Goal: Task Accomplishment & Management: Understand process/instructions

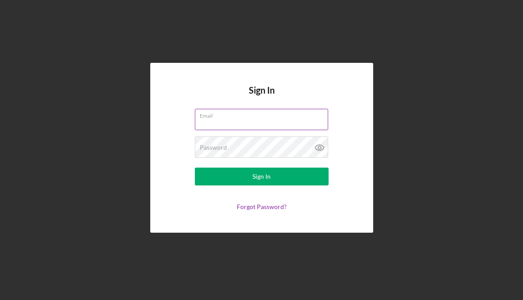
click at [226, 121] on input "Email" at bounding box center [261, 119] width 133 height 21
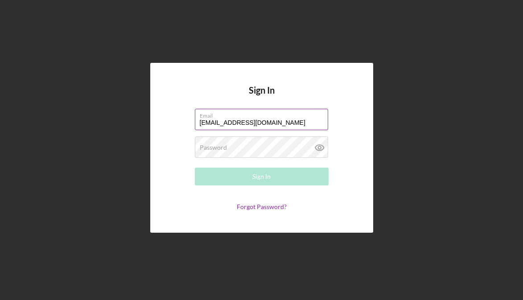
type input "[EMAIL_ADDRESS][DOMAIN_NAME]"
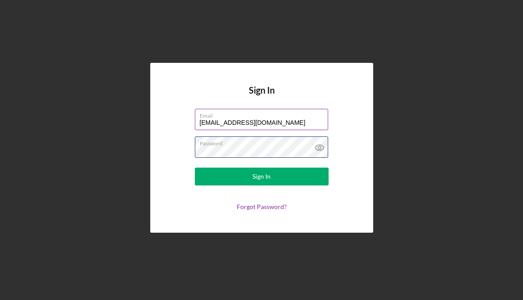
click at [195, 168] on button "Sign In" at bounding box center [262, 177] width 134 height 18
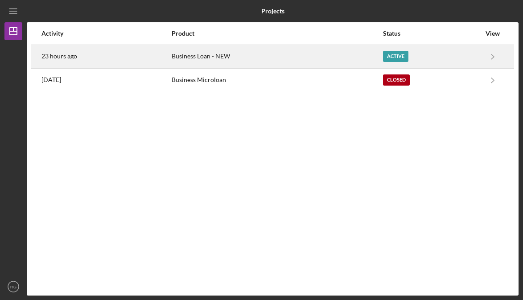
click at [394, 58] on div "Active" at bounding box center [395, 56] width 25 height 11
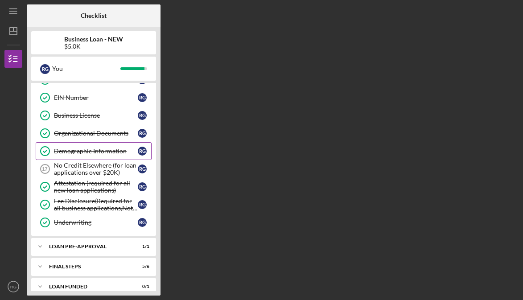
scroll to position [187, 0]
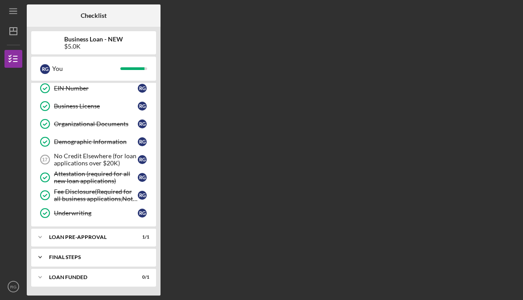
click at [111, 253] on div "Icon/Expander FINAL STEPS 5 / 6" at bounding box center [93, 257] width 125 height 18
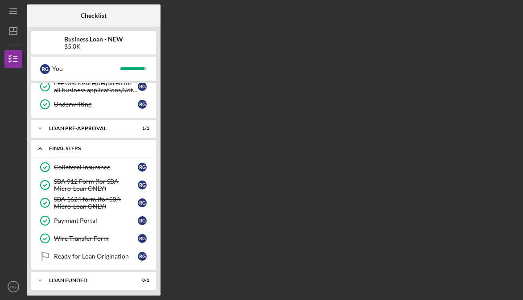
scroll to position [299, 0]
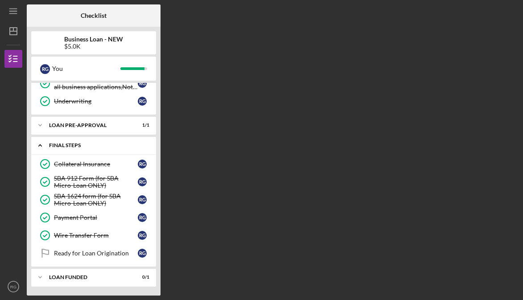
click at [102, 259] on link "Ready for Loan Origination Ready for Loan Origination R G" at bounding box center [94, 253] width 116 height 18
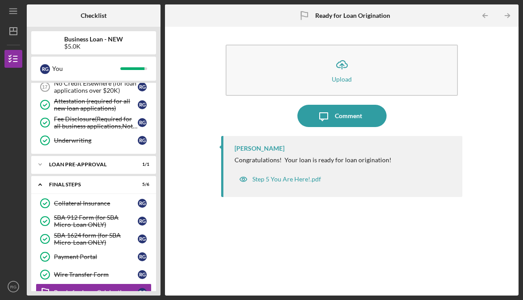
scroll to position [259, 0]
click at [267, 180] on div "Step 5 You Are Here!.pdf" at bounding box center [286, 179] width 69 height 7
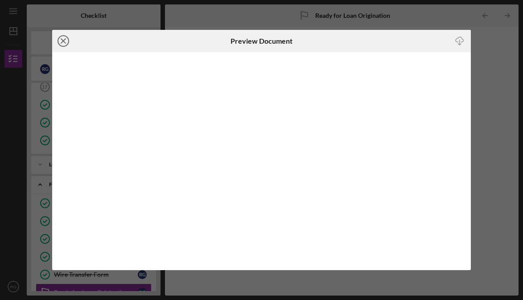
click at [63, 40] on icon "Icon/Close" at bounding box center [63, 41] width 22 height 22
